Goal: Book appointment/travel/reservation

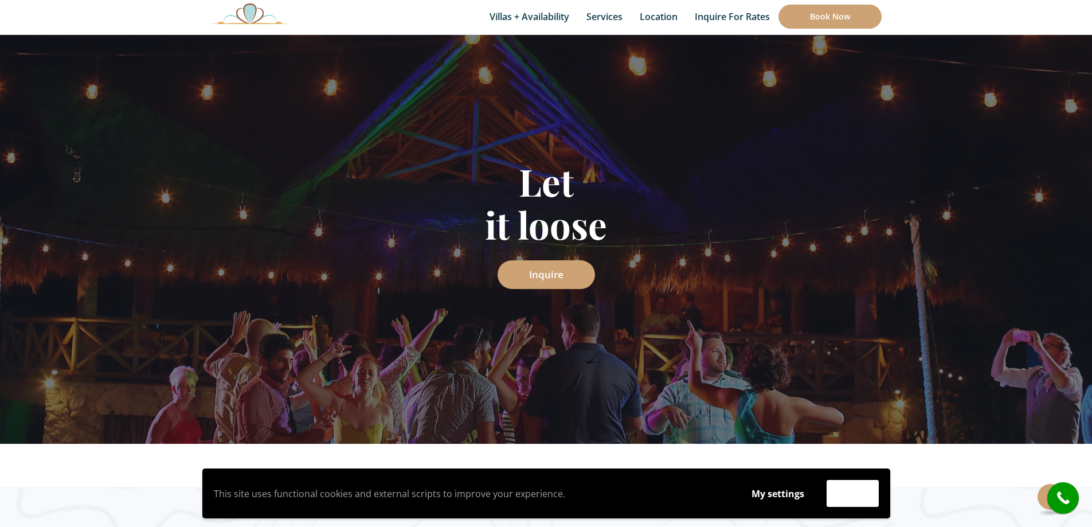
scroll to position [57, 0]
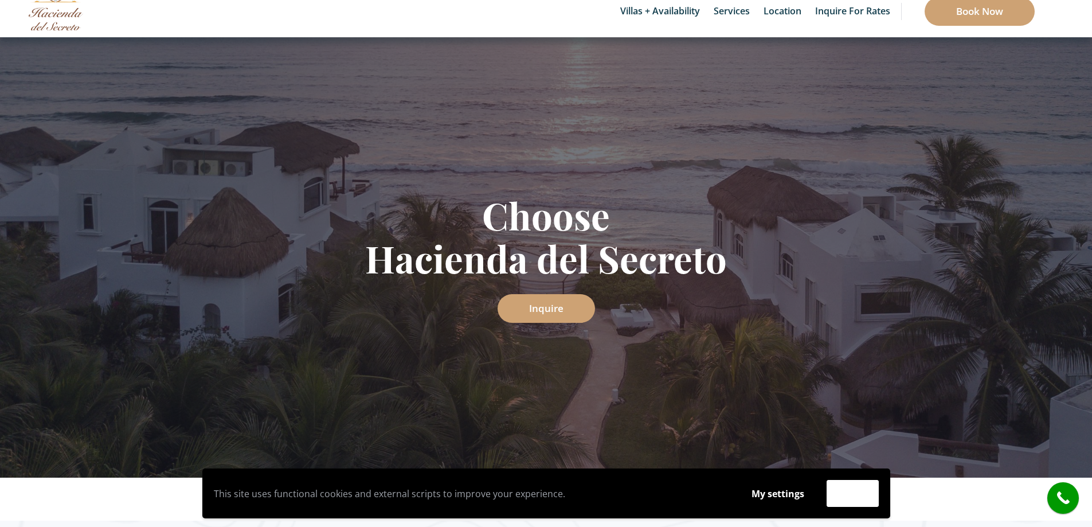
click at [550, 308] on link "Inquire" at bounding box center [545, 308] width 97 height 29
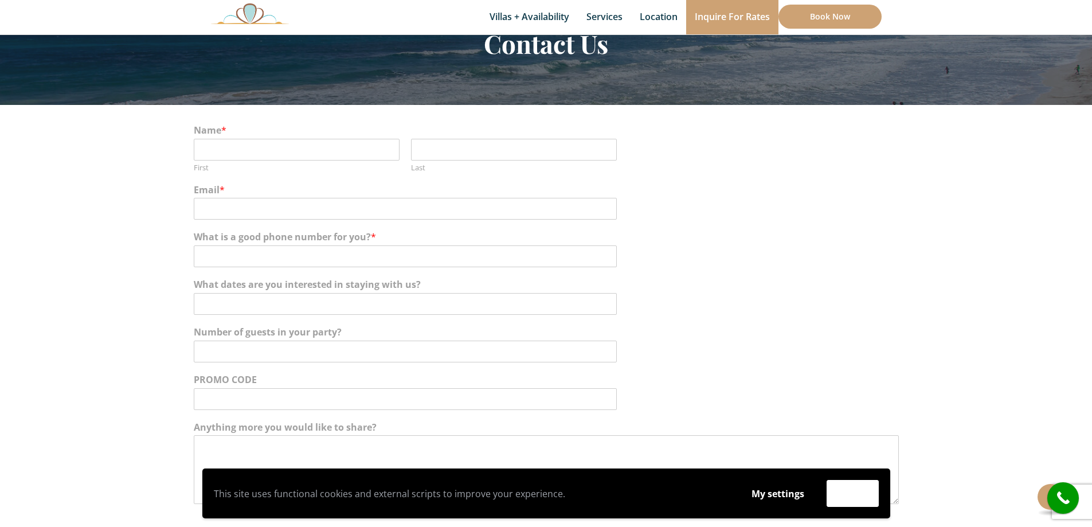
scroll to position [115, 0]
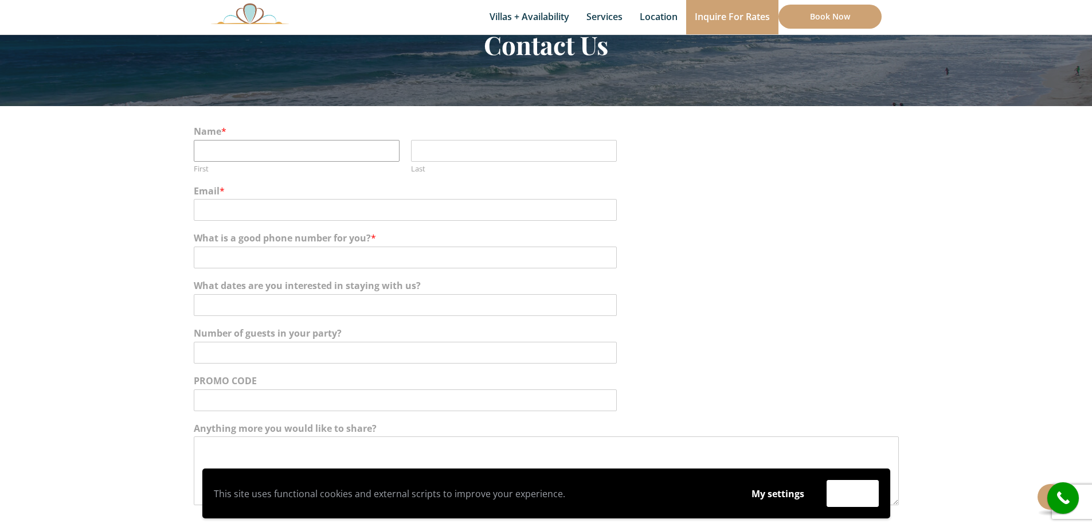
click at [267, 155] on input "First" at bounding box center [297, 151] width 206 height 22
type input "[PERSON_NAME]"
type input "[EMAIL_ADDRESS][DOMAIN_NAME]"
drag, startPoint x: 241, startPoint y: 255, endPoint x: 257, endPoint y: 270, distance: 21.5
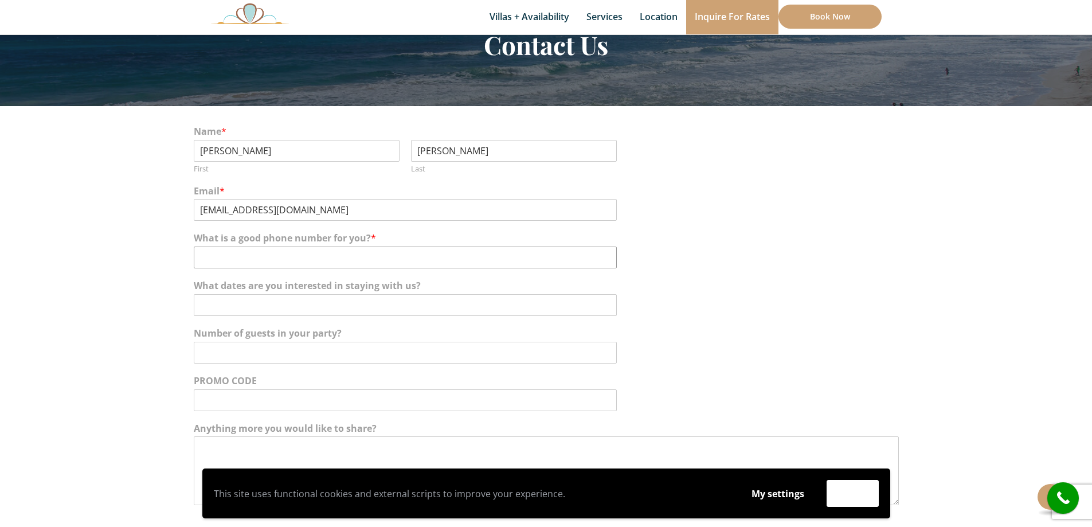
click at [246, 260] on input "What is a good phone number for you? *" at bounding box center [405, 257] width 423 height 22
type input "1"
type input "[PHONE_NUMBER]"
click at [223, 308] on input "What dates are you interested in staying with us?" at bounding box center [405, 305] width 423 height 22
type input "[DATE]-[DATE]"
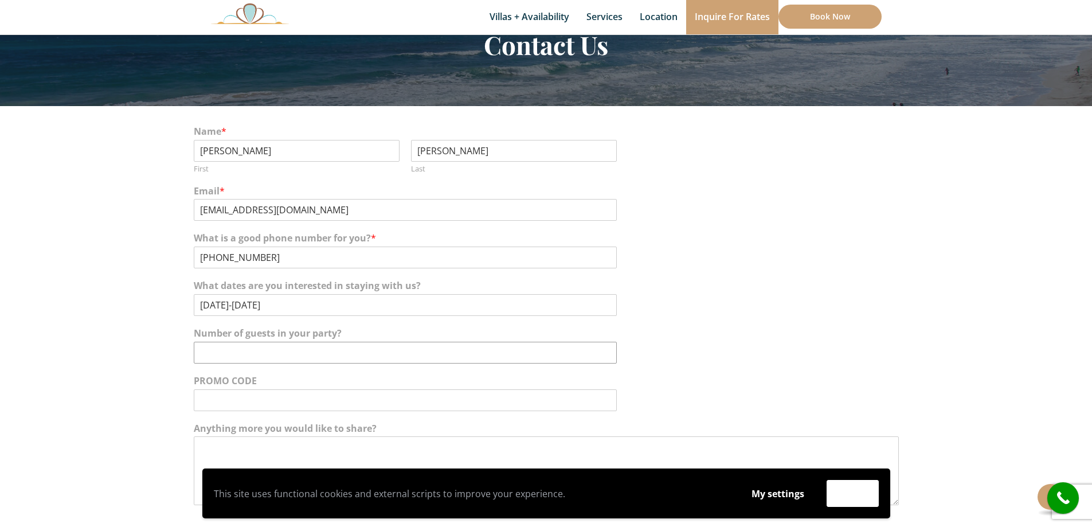
click at [297, 351] on input "Number of guests in your party?" at bounding box center [405, 353] width 423 height 22
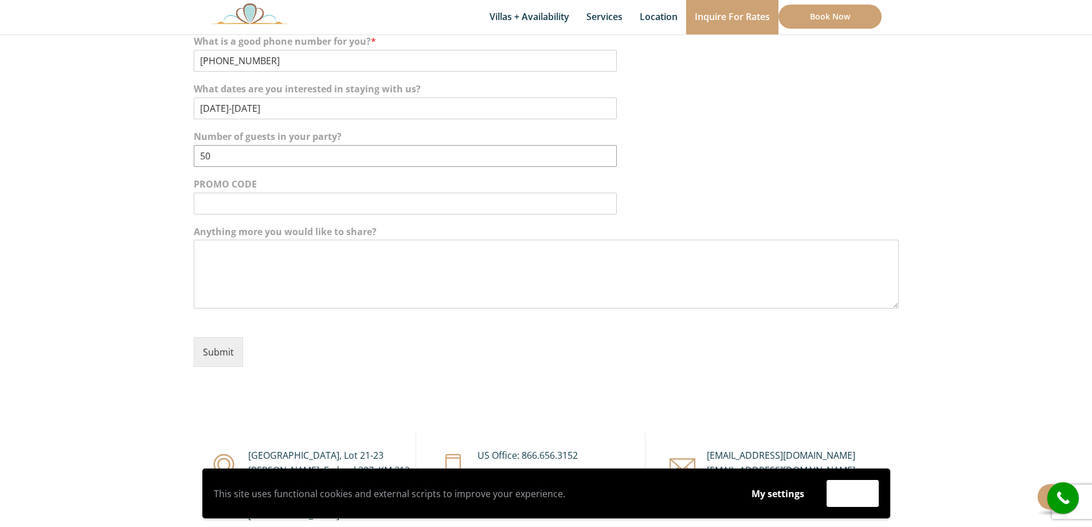
scroll to position [344, 0]
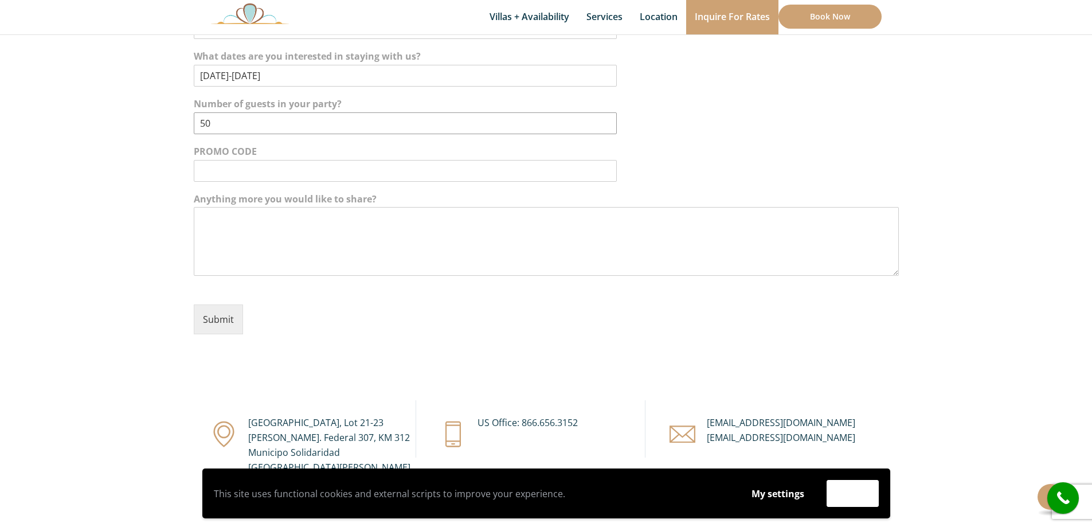
type input "50"
click at [270, 248] on textarea "Anything more you would like to share?" at bounding box center [546, 241] width 705 height 69
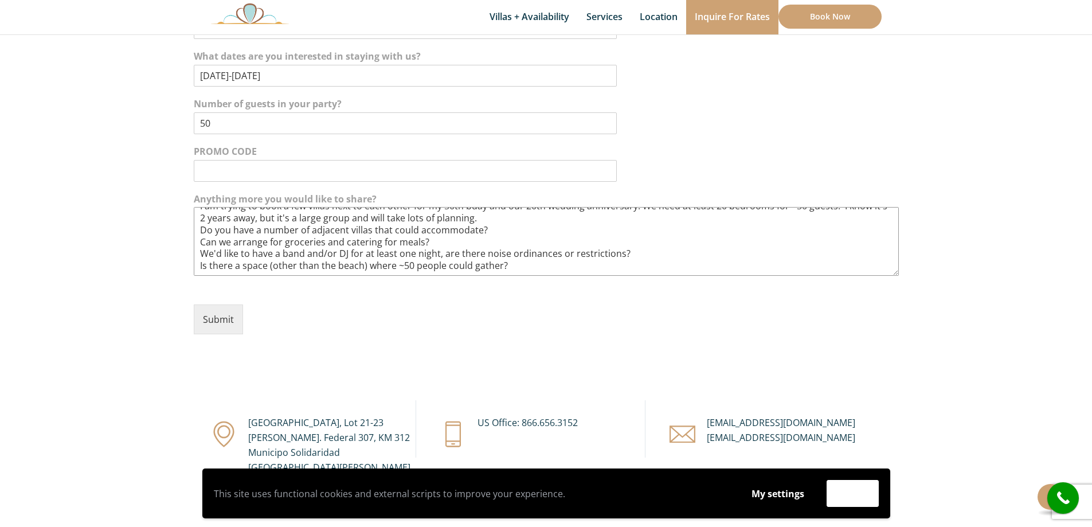
scroll to position [44, 0]
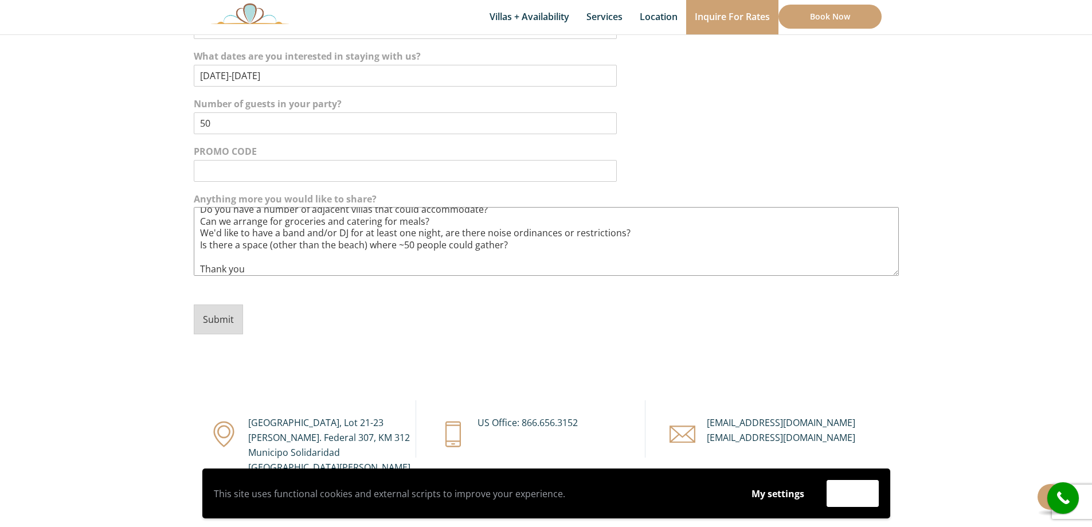
type textarea "Forgive me if I already messaged you, but I'm working on a lot of options at th…"
click at [205, 308] on button "Submit" at bounding box center [218, 319] width 49 height 30
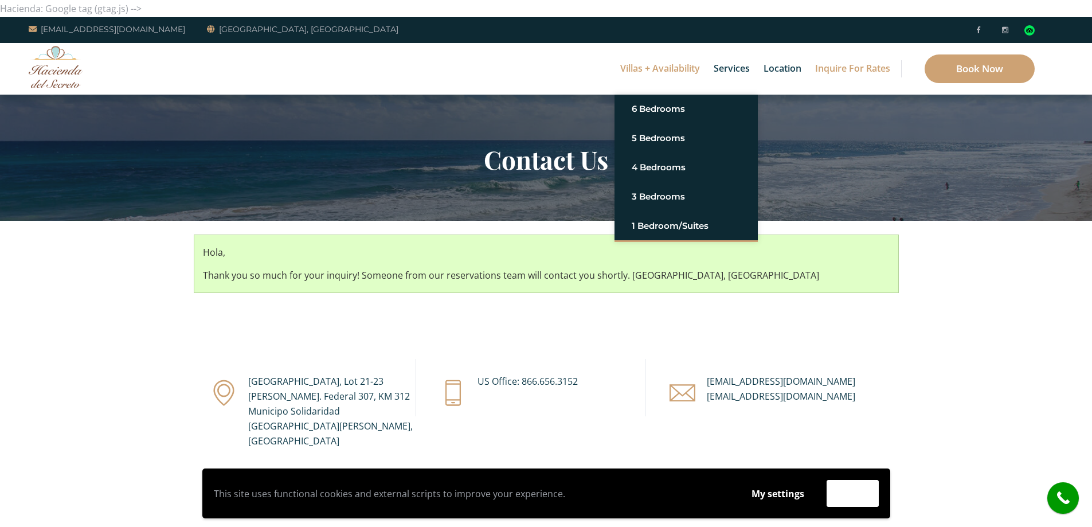
click at [657, 69] on link "Villas + Availability" at bounding box center [659, 69] width 91 height 52
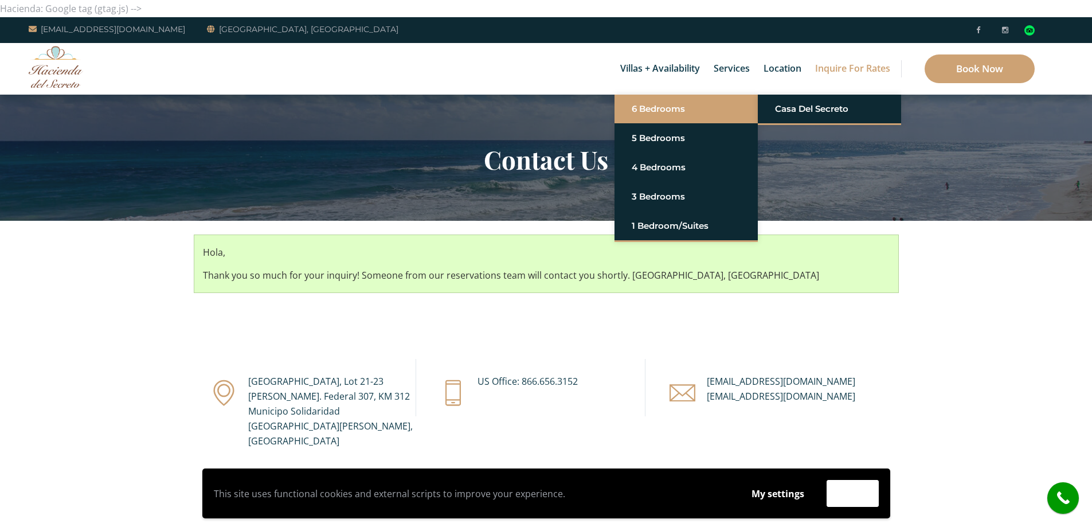
click at [649, 107] on link "6 Bedrooms" at bounding box center [686, 109] width 109 height 21
click at [820, 112] on link "Casa del Secreto" at bounding box center [829, 109] width 109 height 21
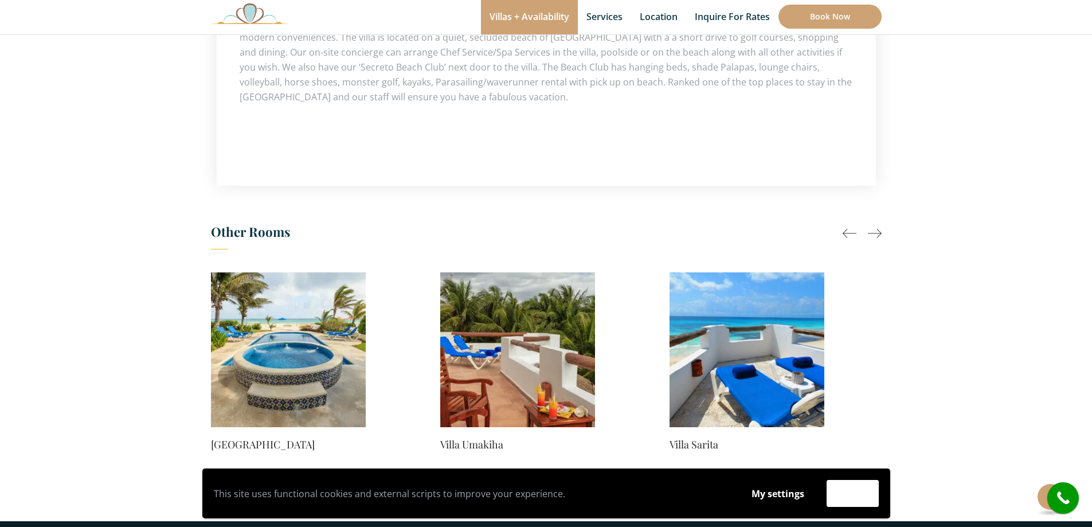
scroll to position [974, 0]
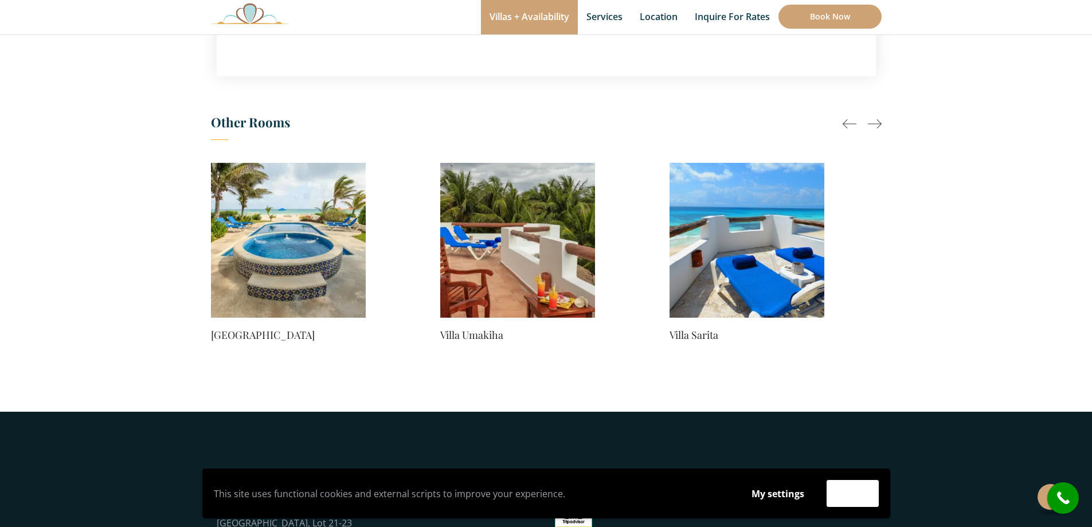
click at [876, 117] on div at bounding box center [875, 124] width 14 height 14
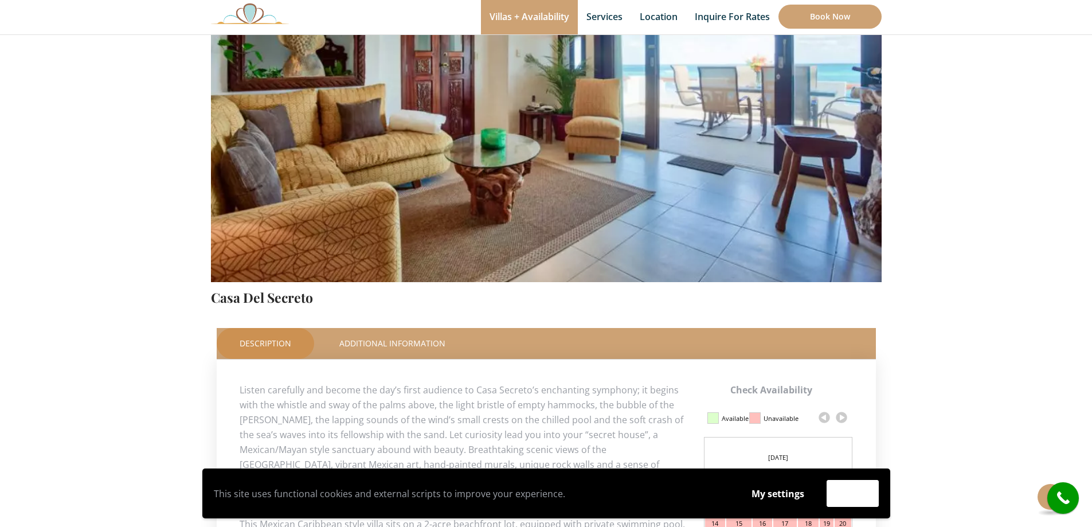
scroll to position [0, 0]
